Goal: Task Accomplishment & Management: Use online tool/utility

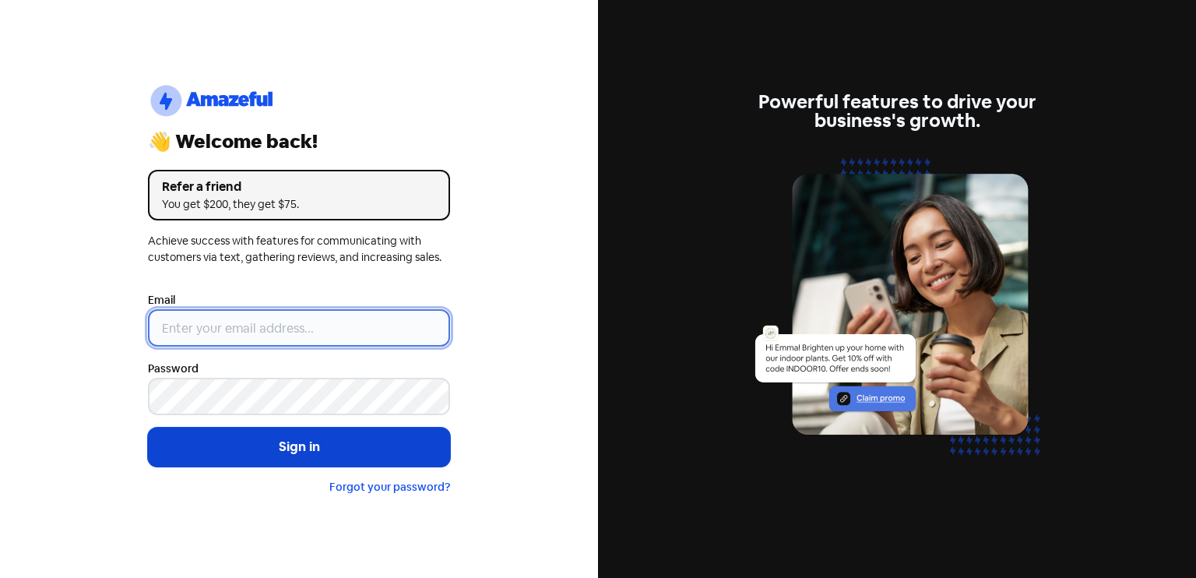
type input "[EMAIL_ADDRESS][DOMAIN_NAME]"
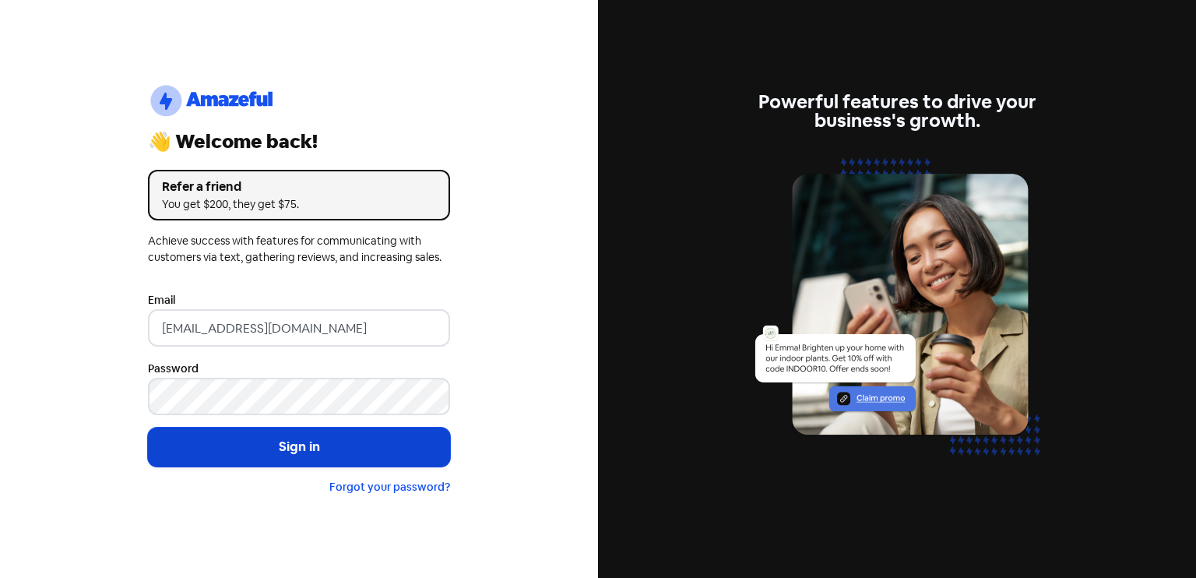
click at [354, 434] on button "Sign in" at bounding box center [299, 446] width 302 height 39
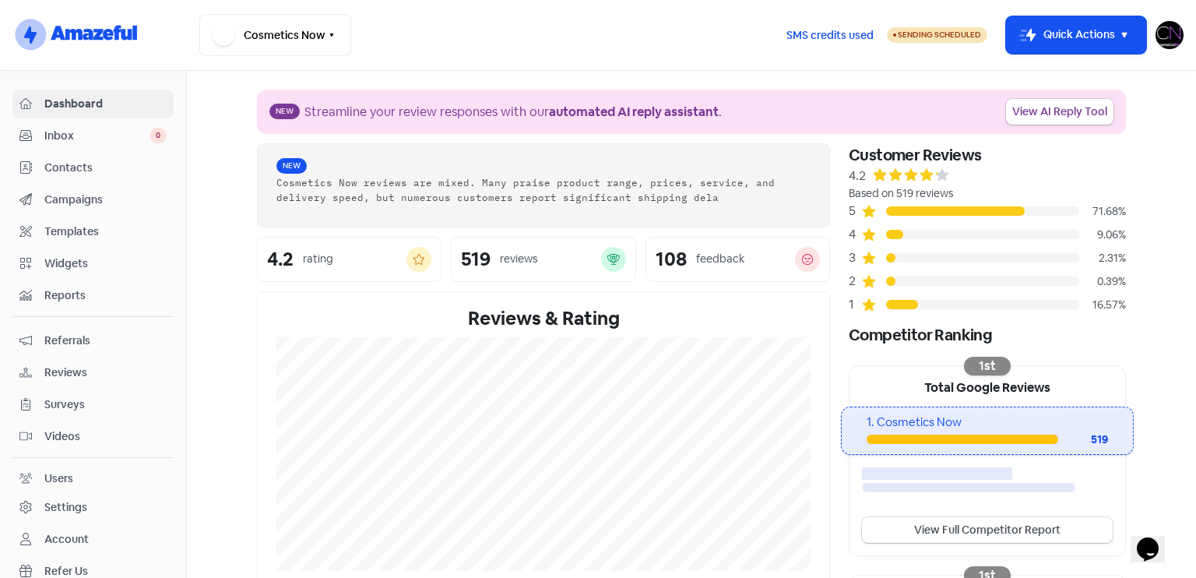
click at [97, 377] on span "Reviews" at bounding box center [105, 372] width 122 height 16
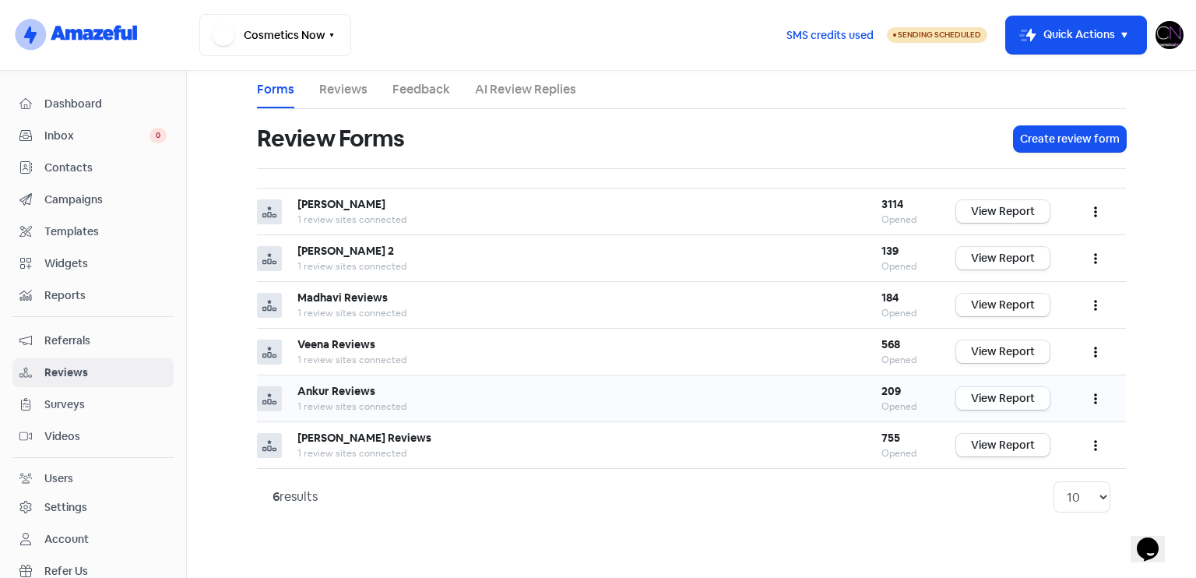
click at [1002, 391] on link "View Report" at bounding box center [1002, 398] width 93 height 23
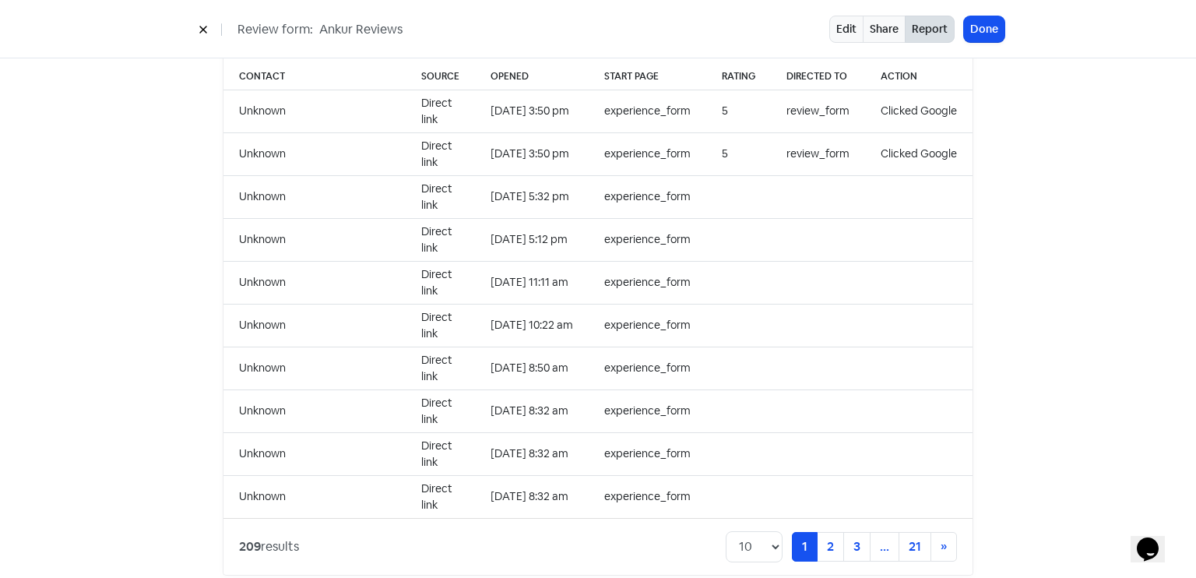
scroll to position [1600, 0]
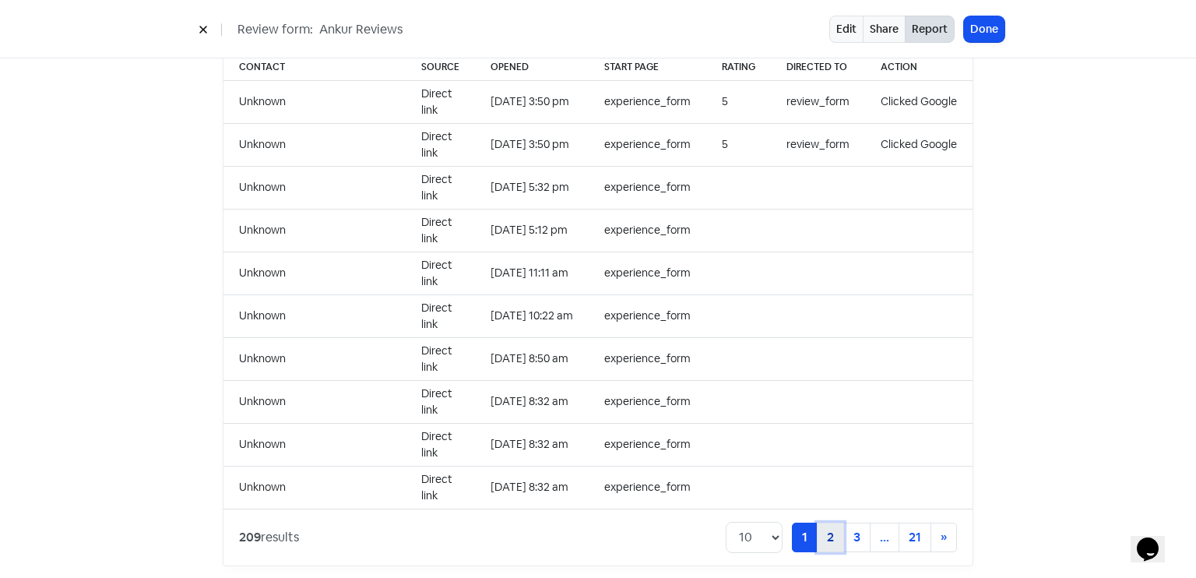
click at [825, 522] on link "2" at bounding box center [830, 537] width 27 height 30
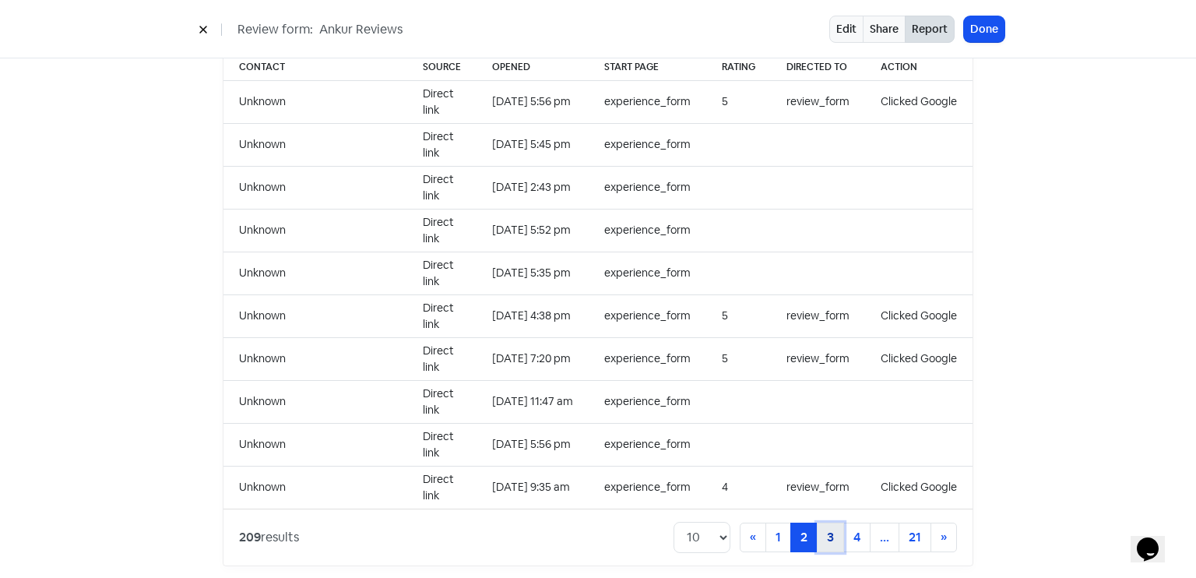
click at [825, 522] on link "3" at bounding box center [830, 537] width 27 height 30
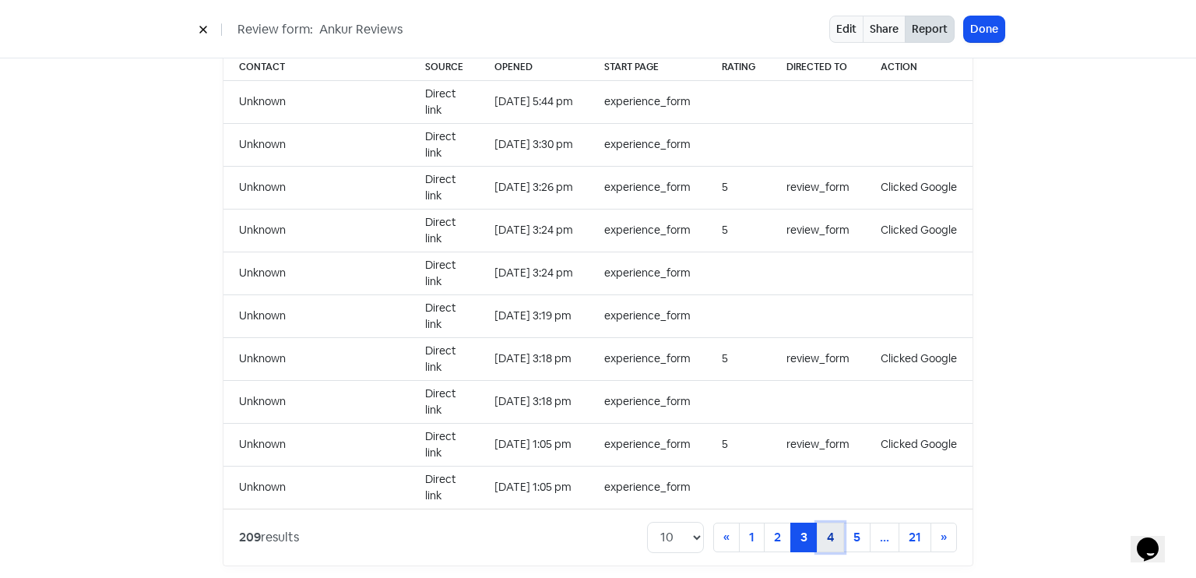
click at [825, 522] on link "4" at bounding box center [830, 537] width 27 height 30
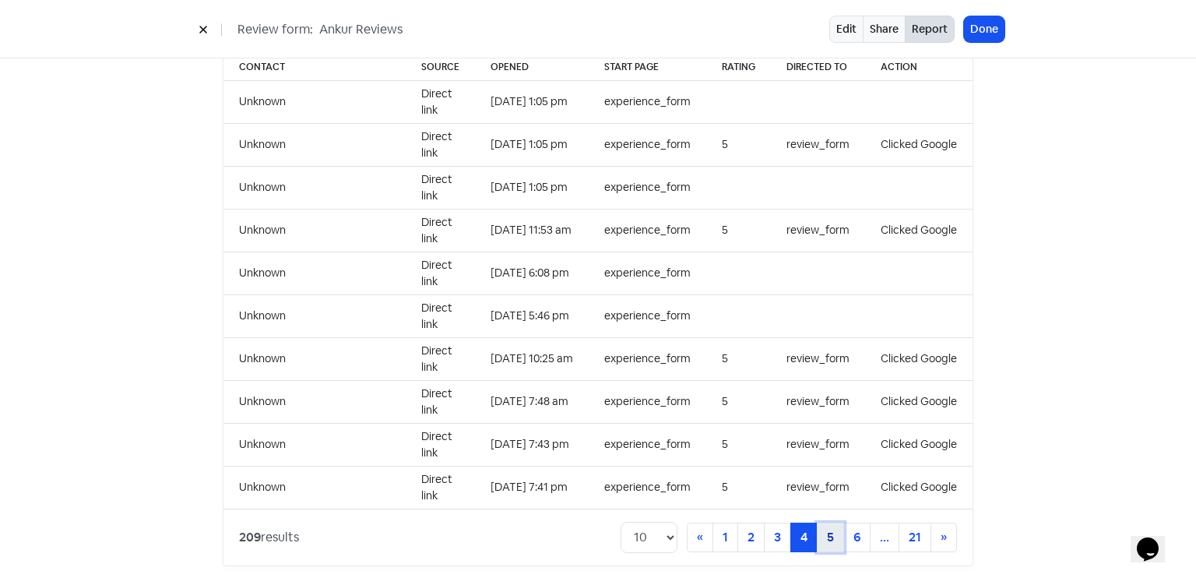
click at [819, 529] on link "5" at bounding box center [830, 537] width 27 height 30
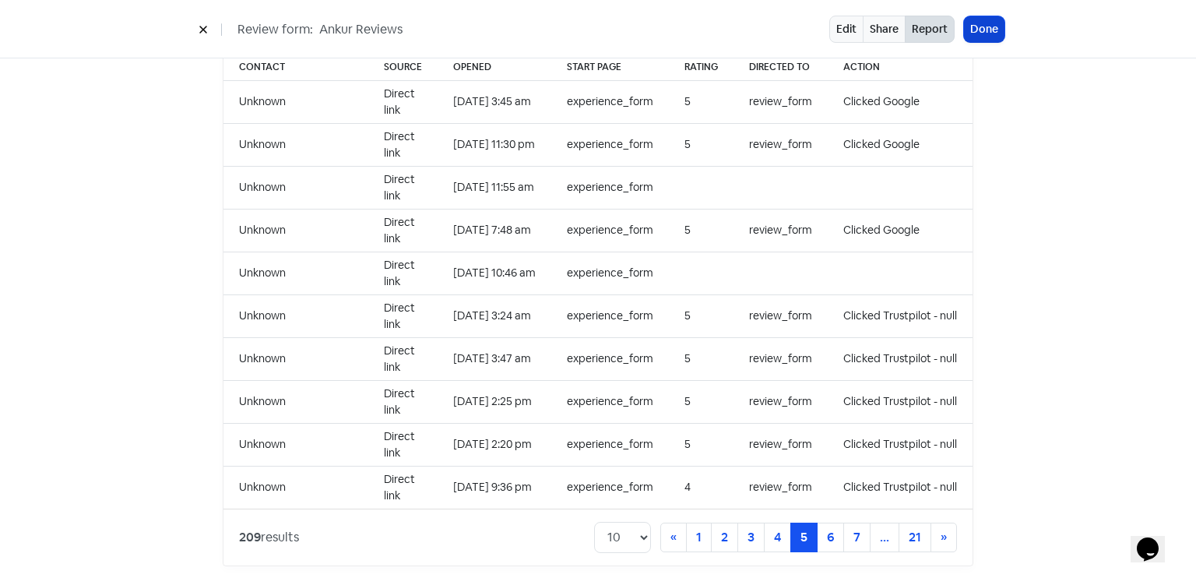
click at [978, 33] on button "Done" at bounding box center [984, 29] width 40 height 26
